Goal: Check status: Check status

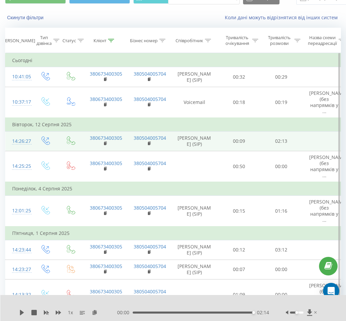
click at [45, 137] on icon at bounding box center [46, 141] width 8 height 8
click at [73, 137] on icon at bounding box center [71, 141] width 8 height 8
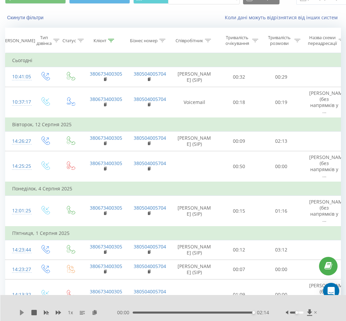
click at [22, 314] on icon at bounding box center [22, 312] width 4 height 5
click at [22, 312] on icon at bounding box center [22, 312] width 4 height 5
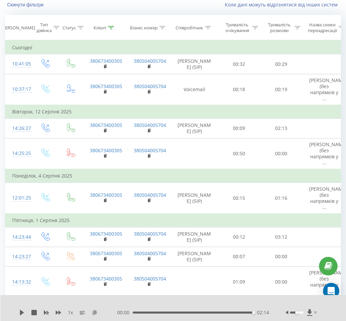
scroll to position [34, 0]
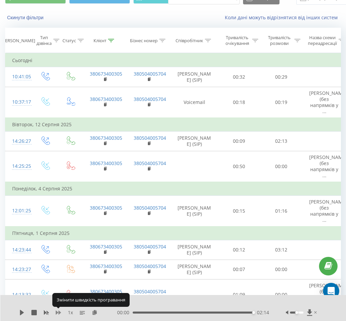
click at [58, 314] on icon at bounding box center [58, 312] width 5 height 5
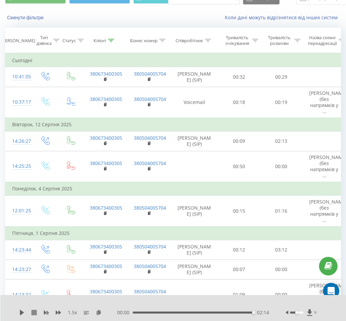
click at [33, 312] on icon at bounding box center [33, 312] width 5 height 5
click at [22, 314] on icon at bounding box center [22, 312] width 4 height 5
click at [20, 316] on button at bounding box center [21, 312] width 5 height 5
click at [58, 315] on icon at bounding box center [58, 312] width 5 height 5
click at [20, 315] on icon at bounding box center [22, 312] width 4 height 5
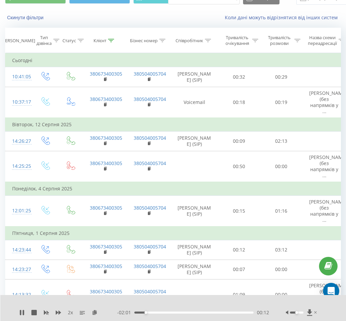
click at [18, 314] on div "2 x - 02:01 00:12 00:12" at bounding box center [173, 308] width 346 height 26
click at [20, 313] on icon at bounding box center [20, 312] width 1 height 5
click at [72, 315] on span "2 x" at bounding box center [70, 313] width 5 height 7
click at [60, 313] on icon at bounding box center [58, 313] width 5 height 4
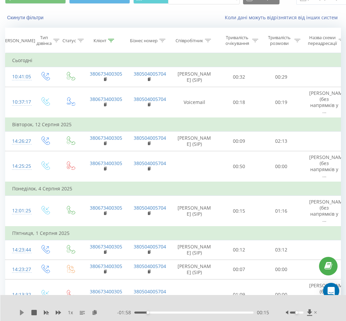
click at [22, 313] on icon at bounding box center [22, 312] width 4 height 5
click at [23, 313] on icon at bounding box center [21, 312] width 5 height 5
drag, startPoint x: 149, startPoint y: 312, endPoint x: 133, endPoint y: 313, distance: 15.9
click at [133, 313] on div "00:00" at bounding box center [134, 313] width 3 height 3
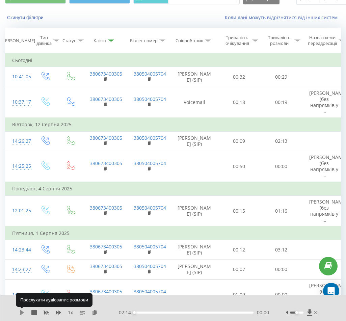
click at [22, 312] on icon at bounding box center [22, 312] width 4 height 5
click at [20, 312] on icon at bounding box center [20, 312] width 1 height 5
